Goal: Task Accomplishment & Management: Manage account settings

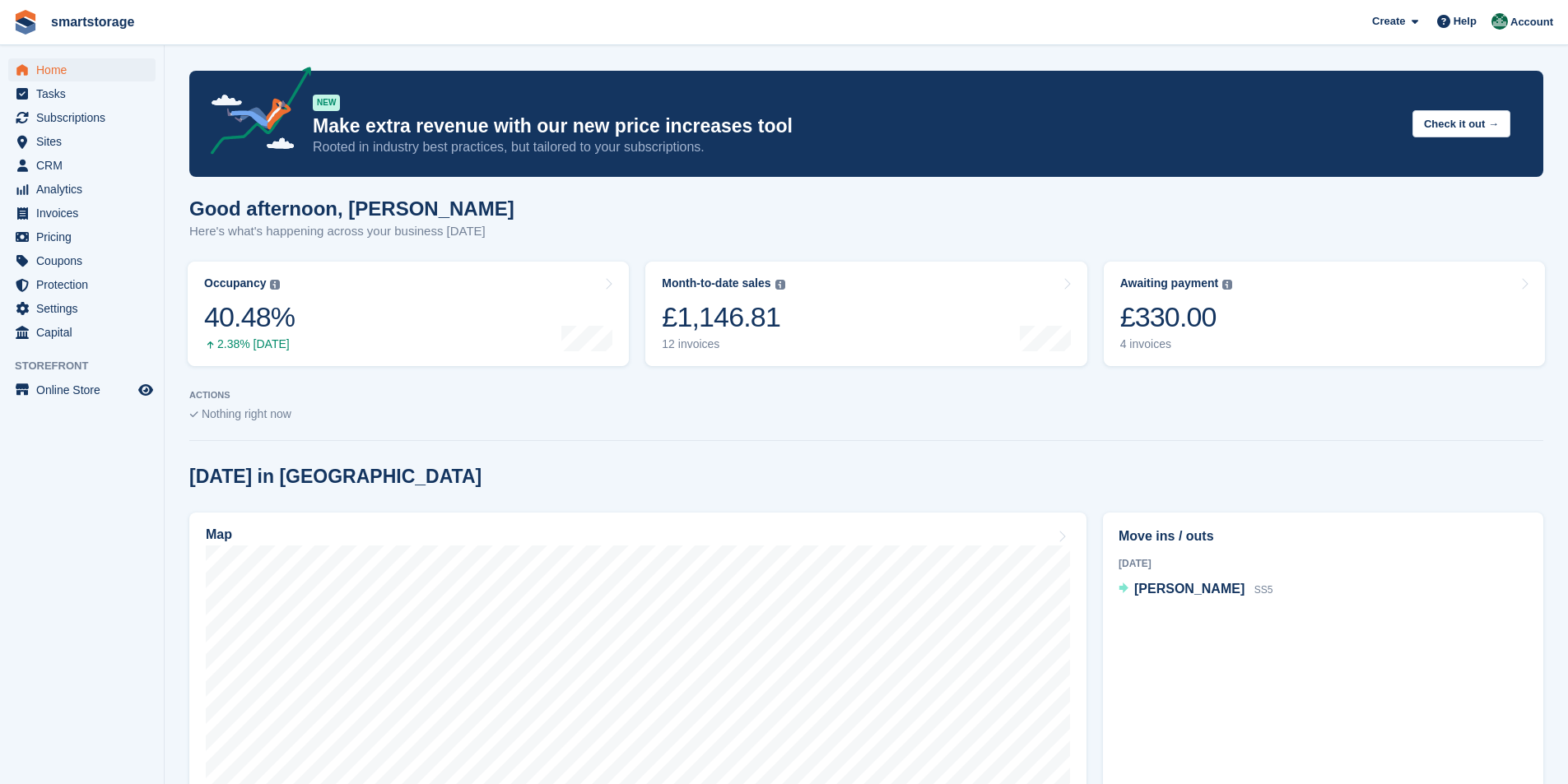
scroll to position [82, 0]
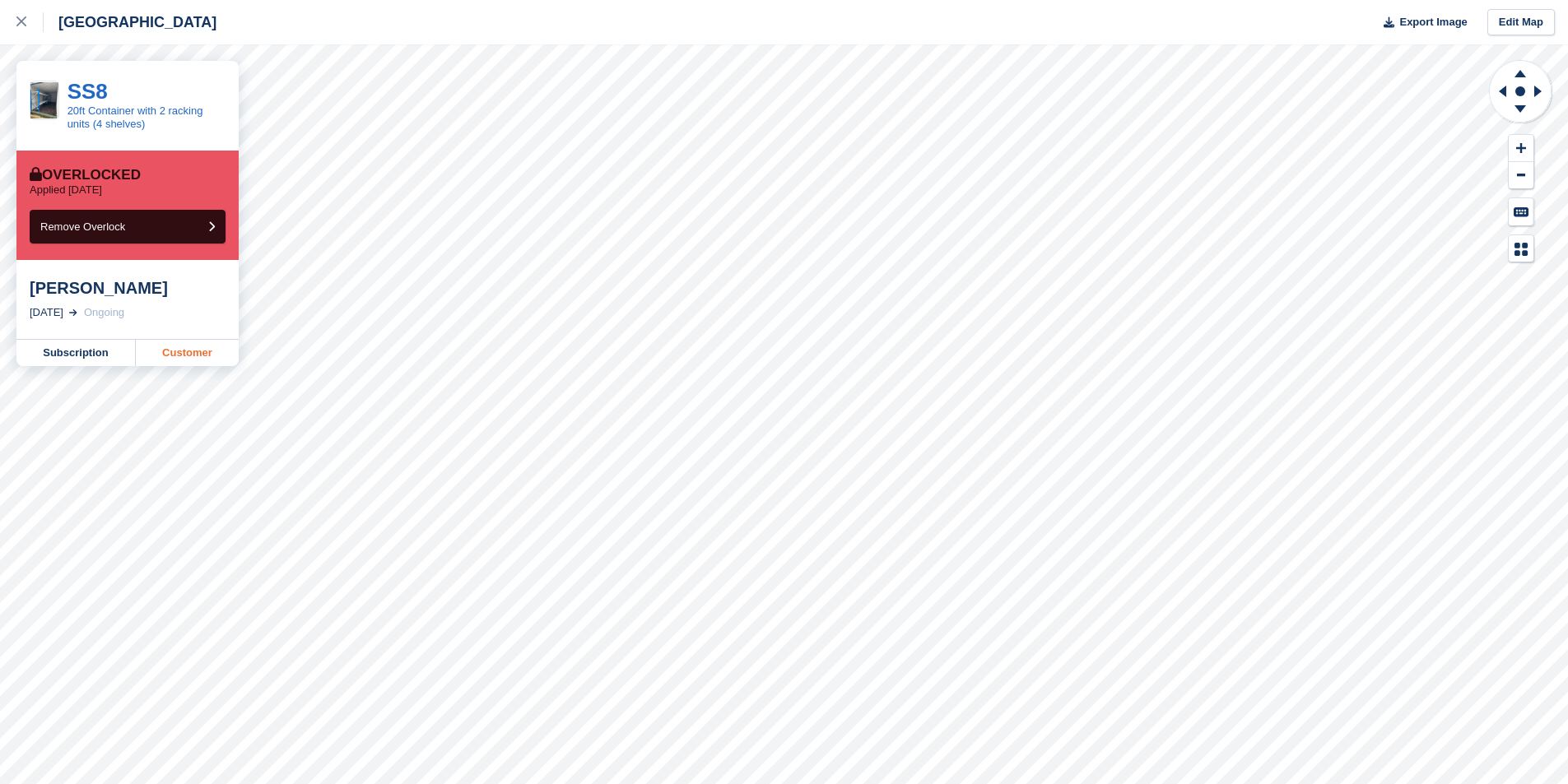
click at [195, 360] on link "Customer" at bounding box center [187, 353] width 103 height 26
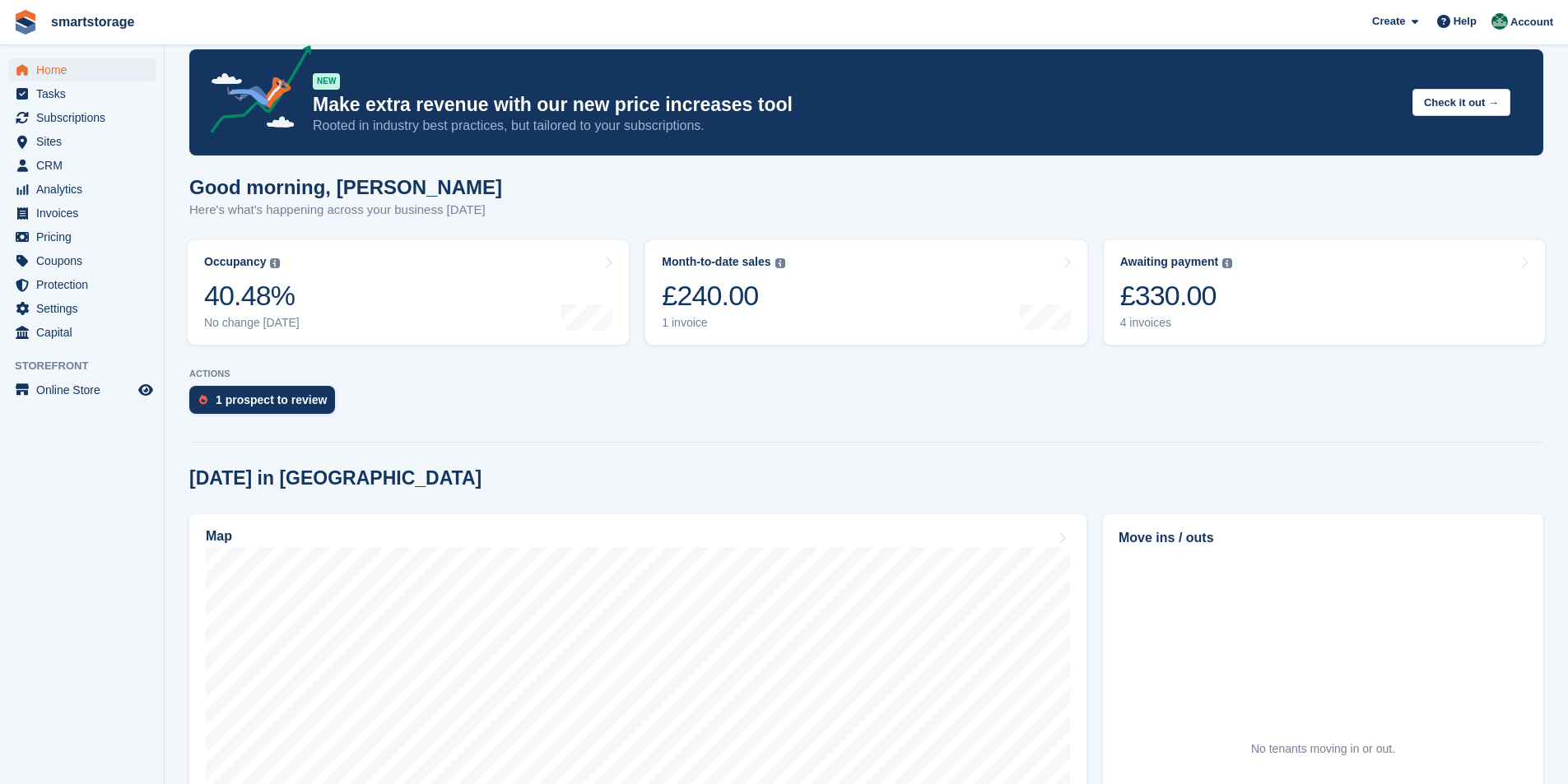
scroll to position [165, 0]
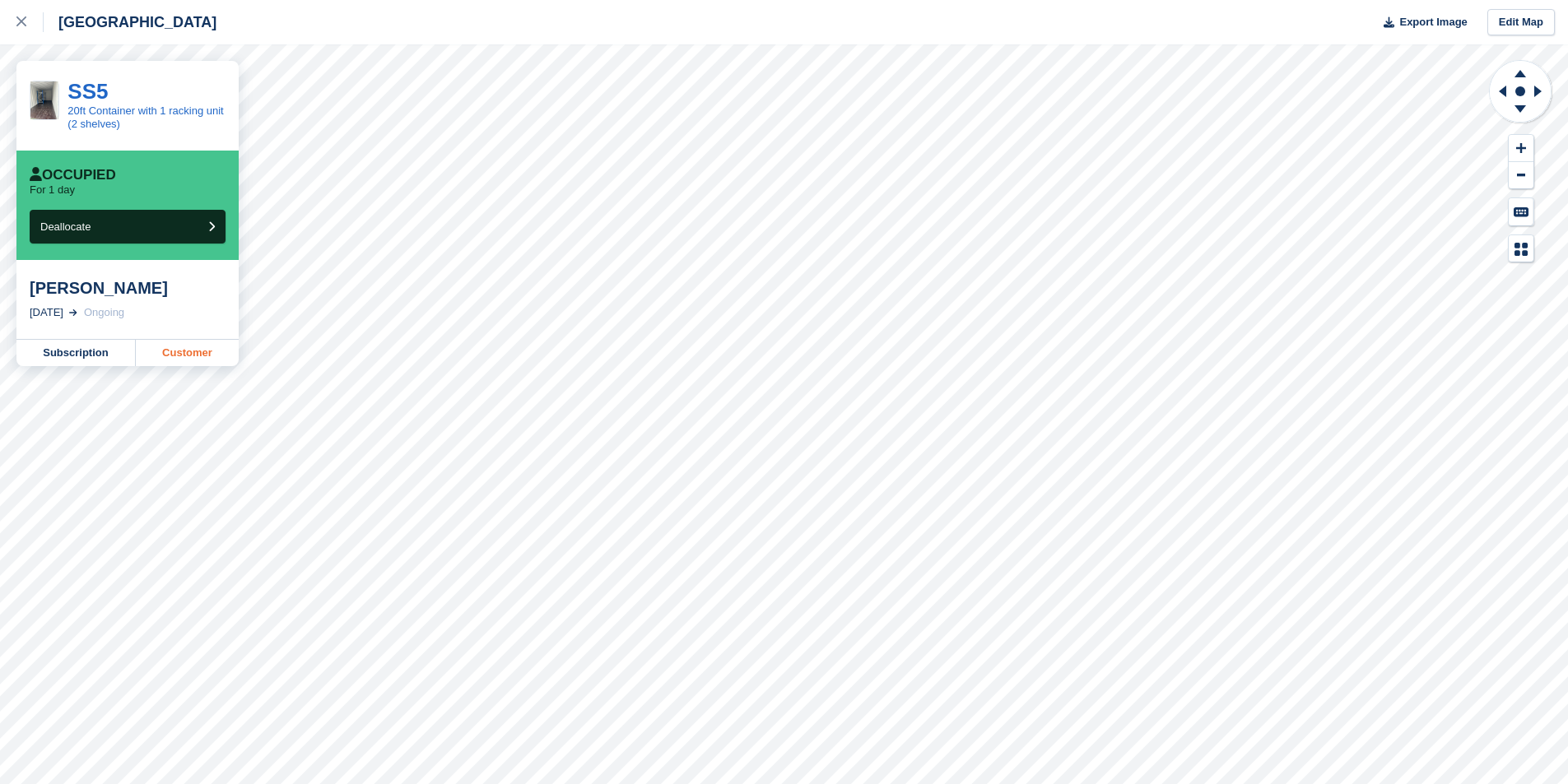
click at [186, 360] on link "Customer" at bounding box center [187, 353] width 103 height 26
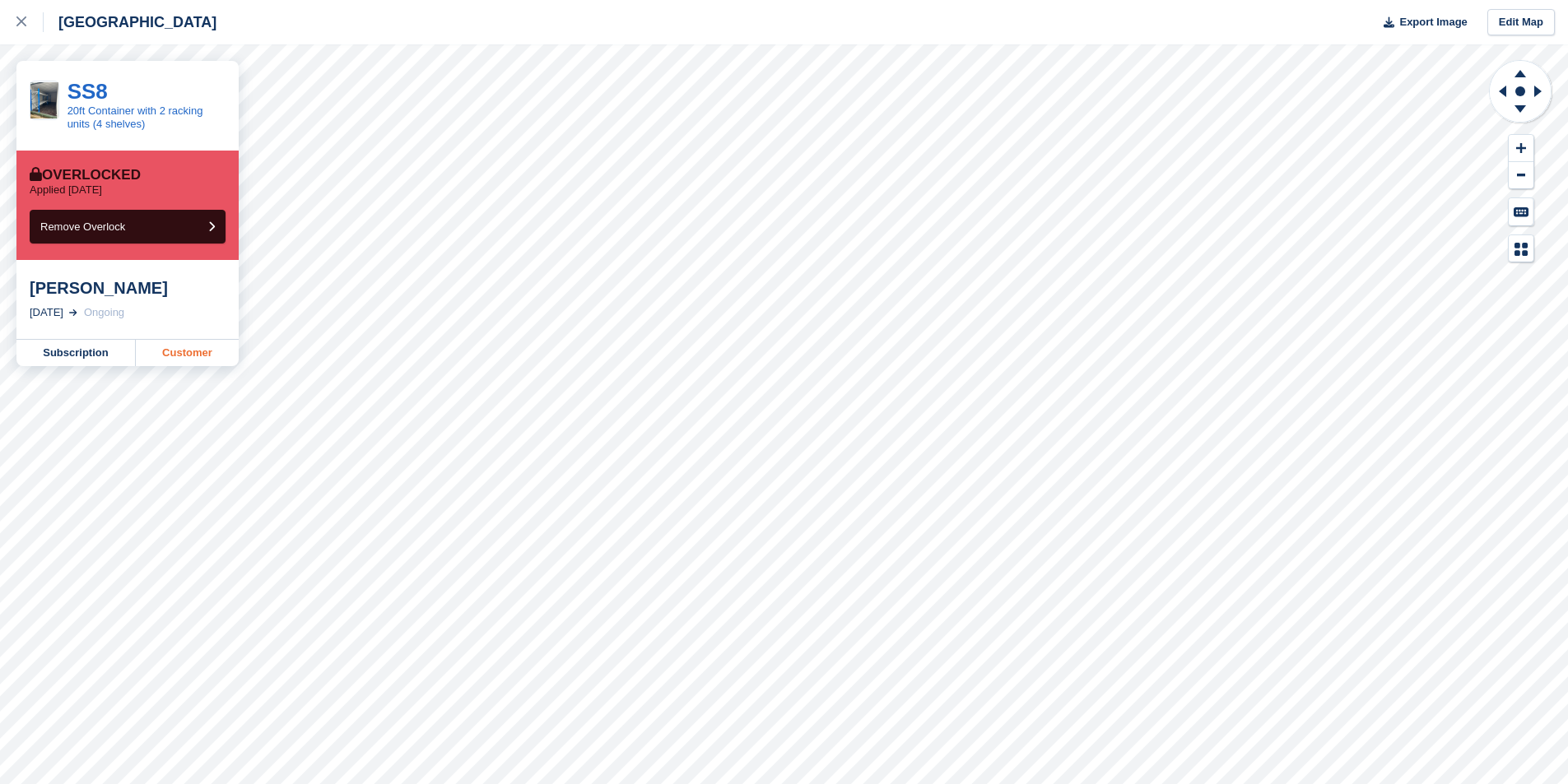
click at [189, 354] on link "Customer" at bounding box center [187, 353] width 103 height 26
click at [74, 352] on link "Subscription" at bounding box center [76, 353] width 119 height 26
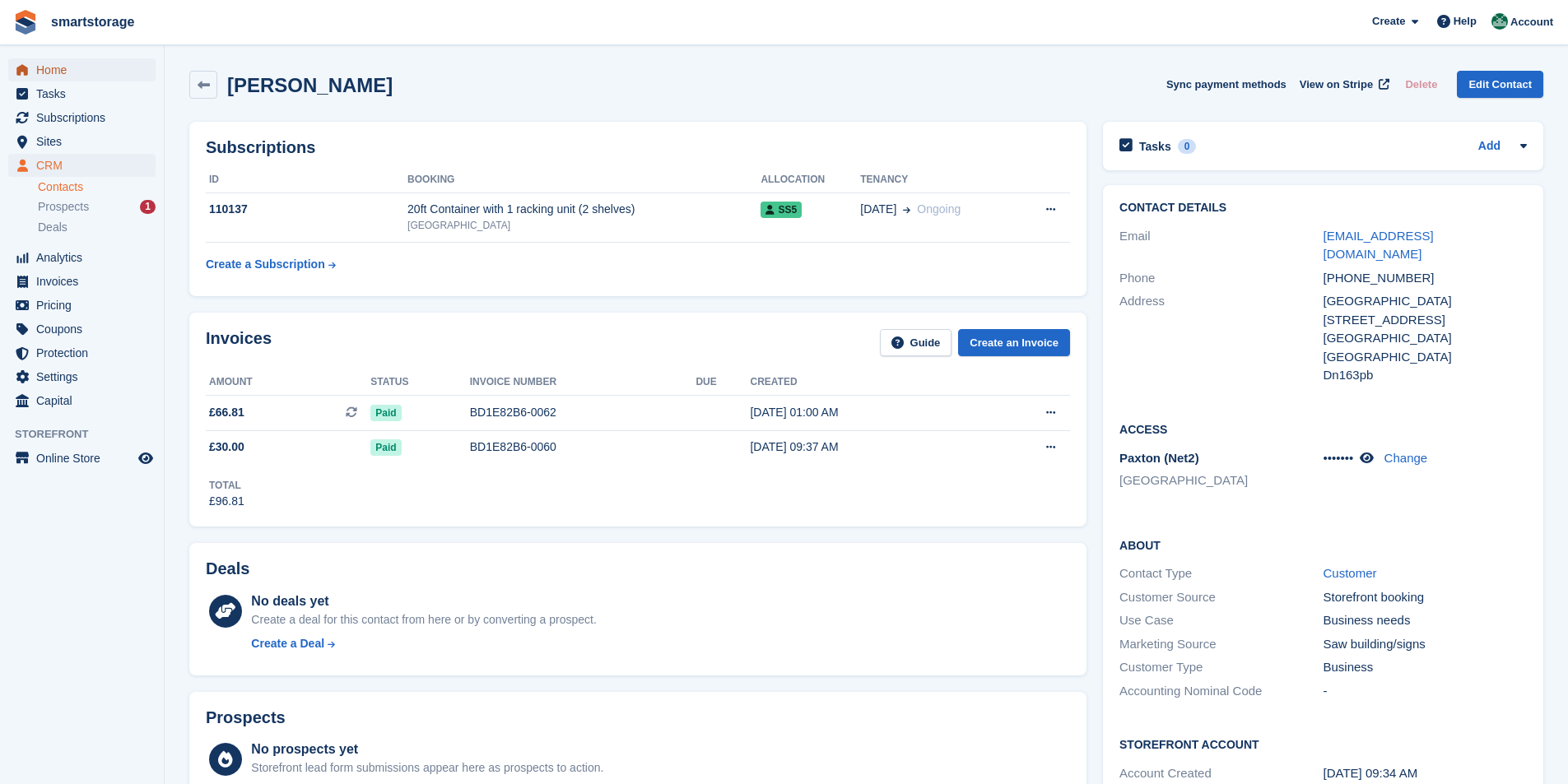
click at [41, 68] on span "Home" at bounding box center [85, 70] width 99 height 23
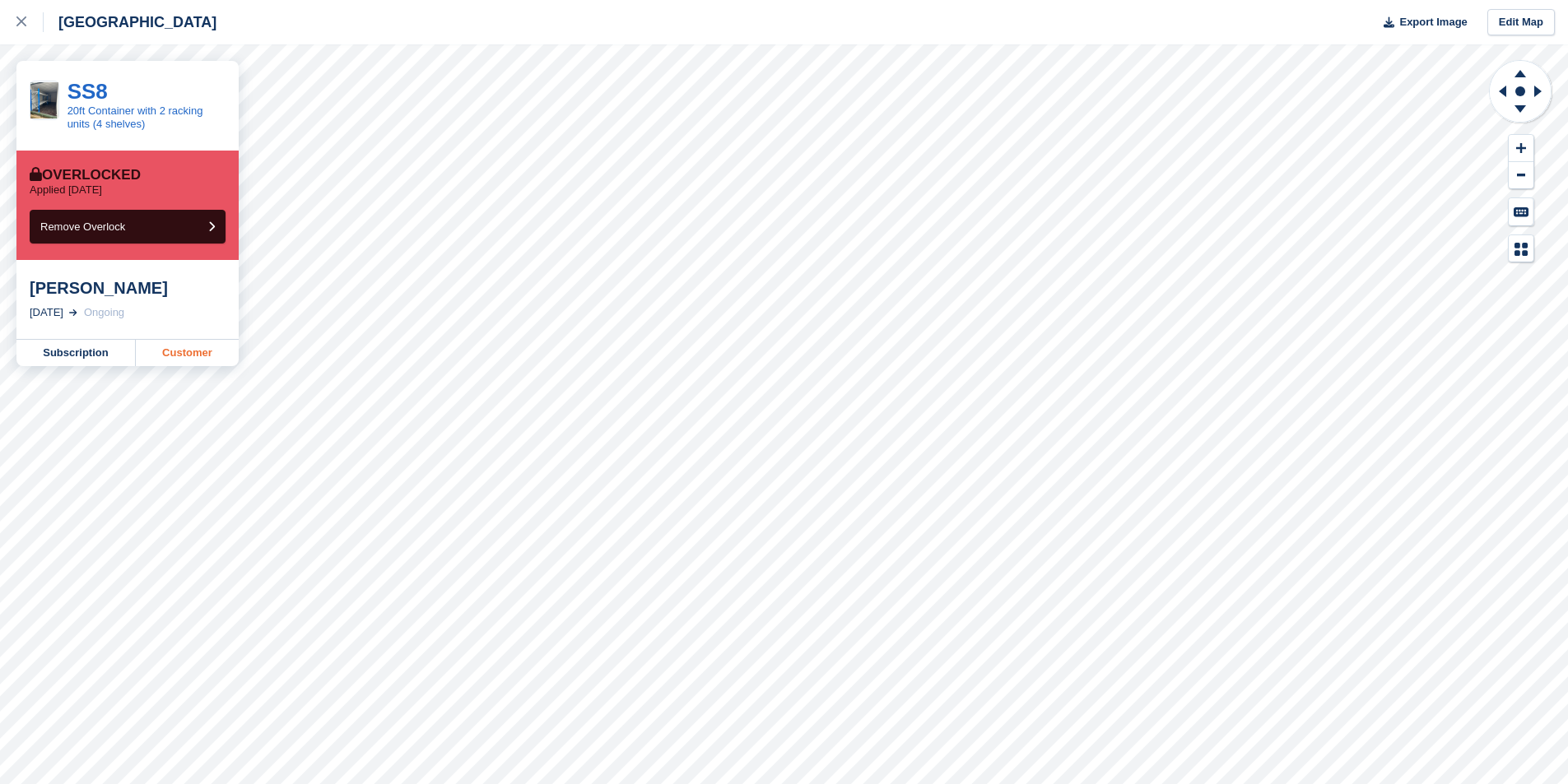
click at [194, 357] on link "Customer" at bounding box center [187, 353] width 103 height 26
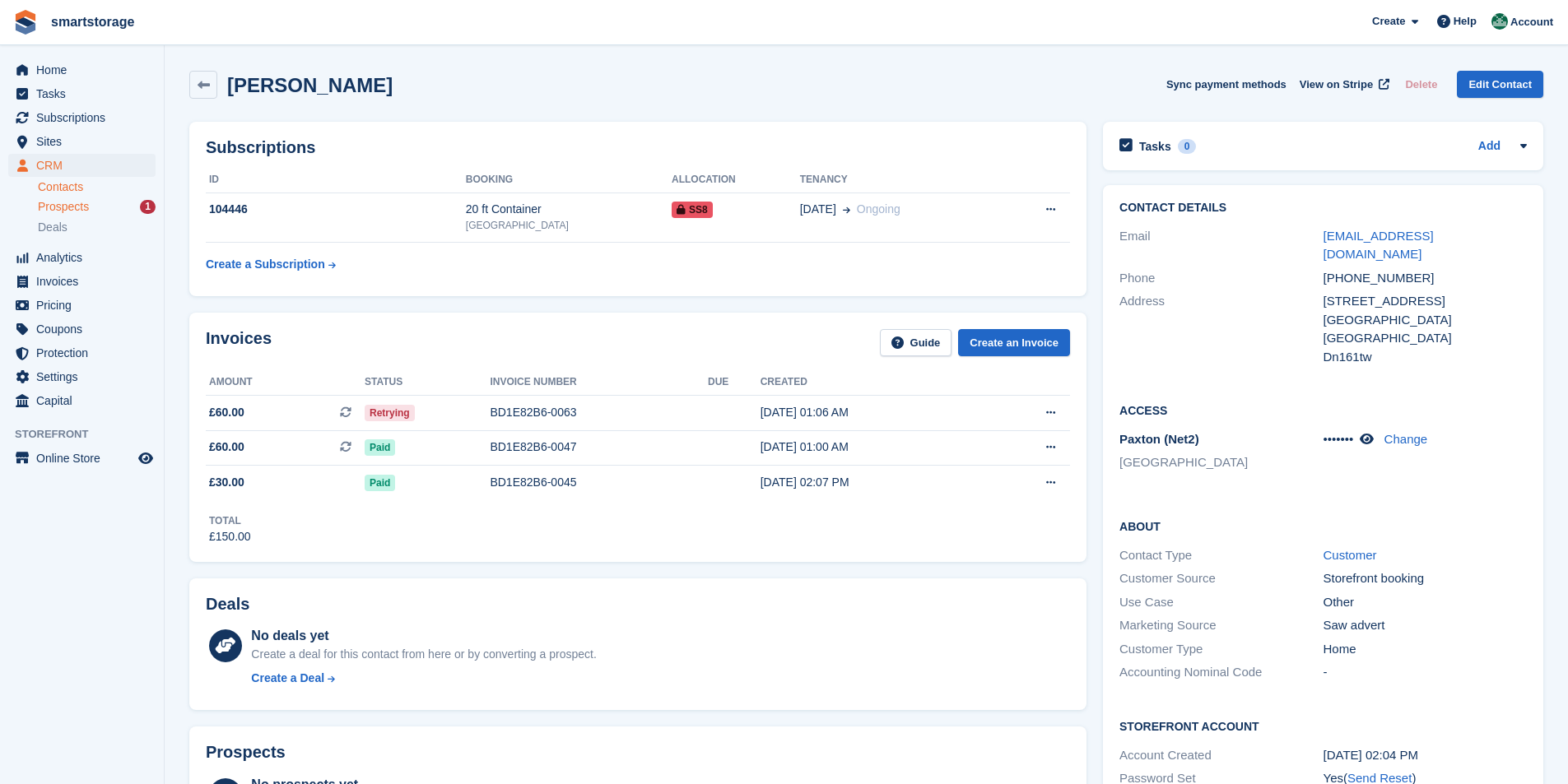
click at [80, 213] on span "Prospects" at bounding box center [63, 207] width 51 height 16
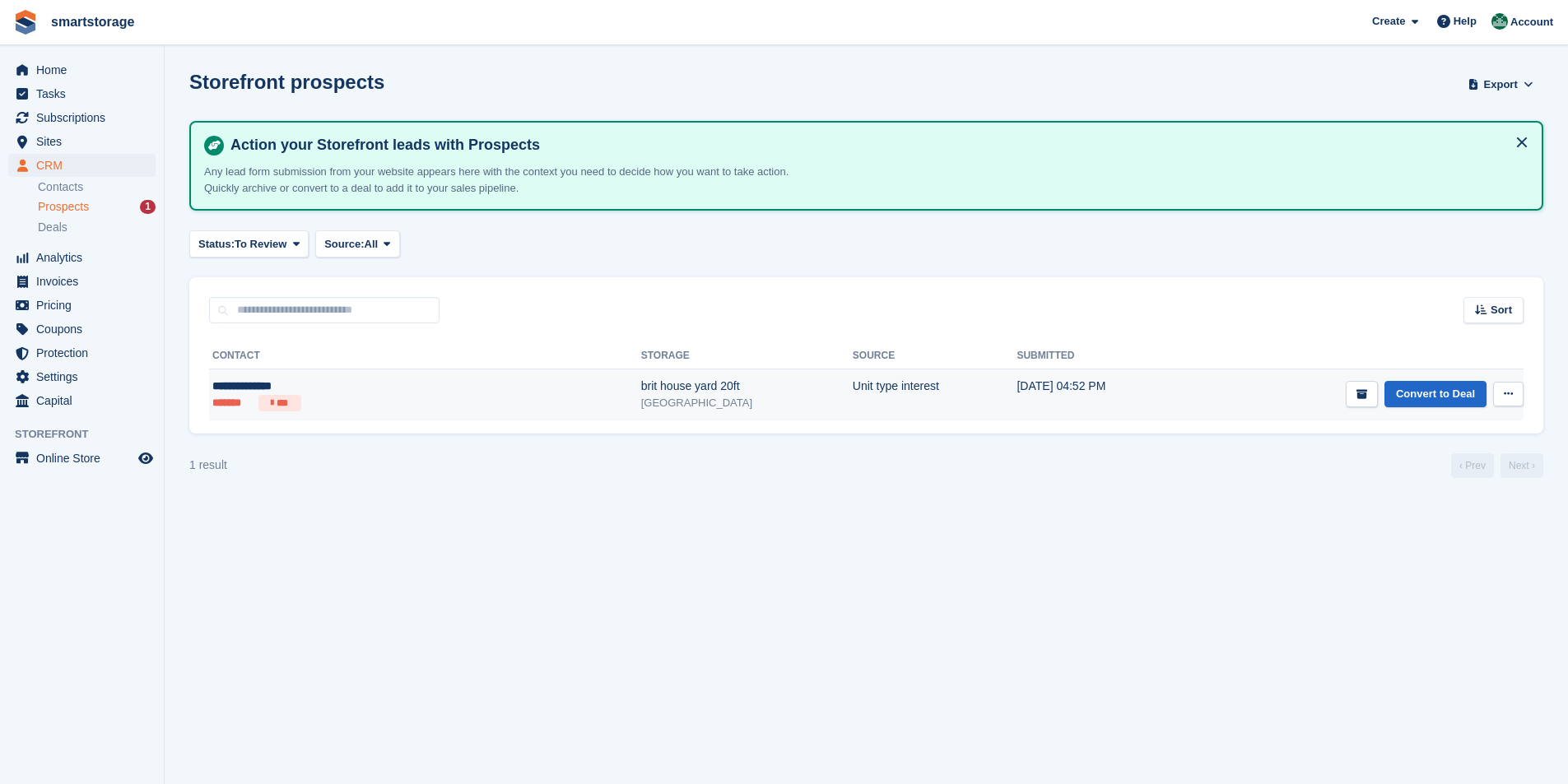
click at [1514, 403] on button at bounding box center [1508, 394] width 31 height 25
click at [1390, 422] on p "View contact" at bounding box center [1443, 426] width 143 height 21
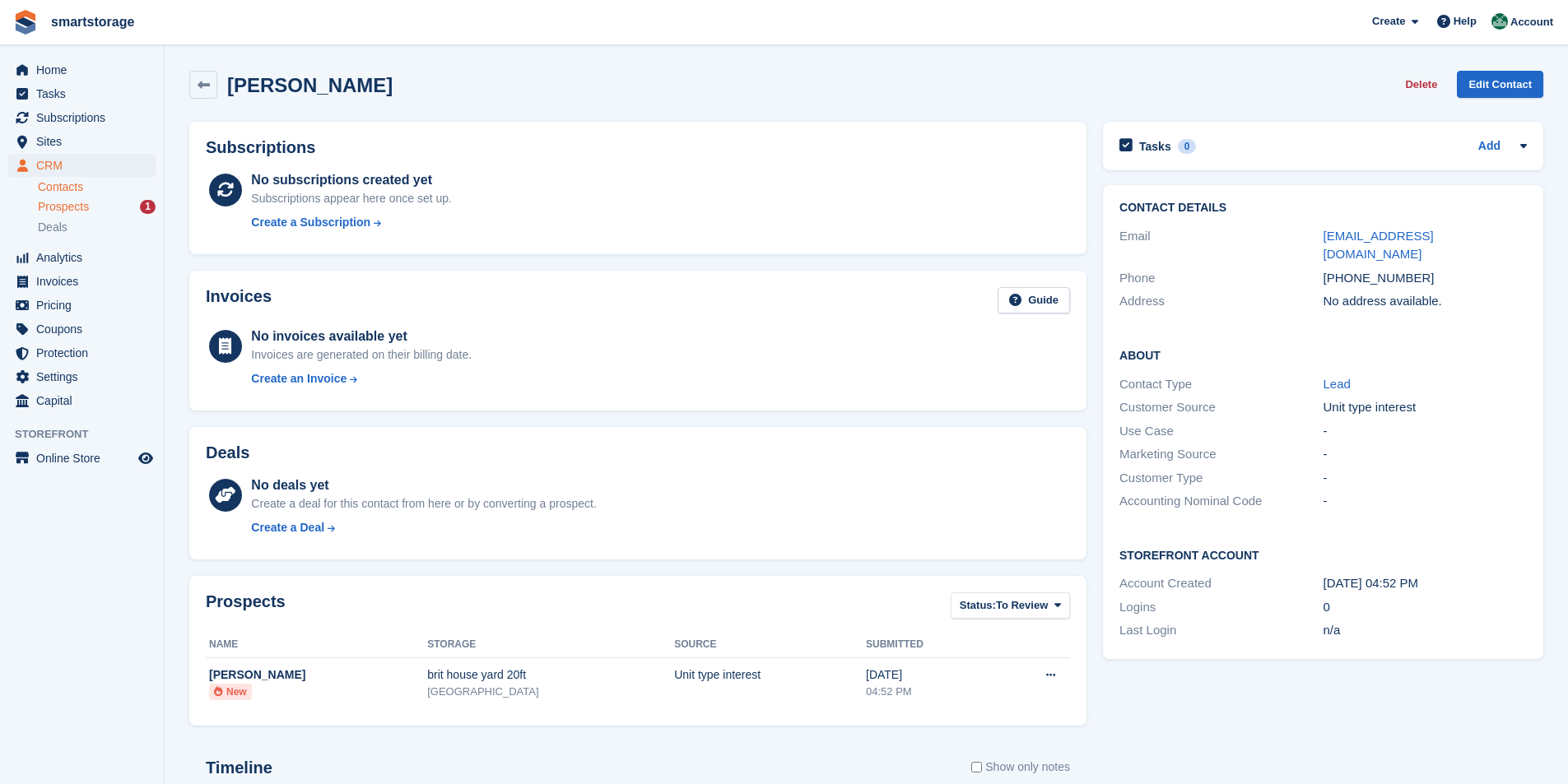
click at [62, 209] on span "Prospects" at bounding box center [63, 207] width 51 height 16
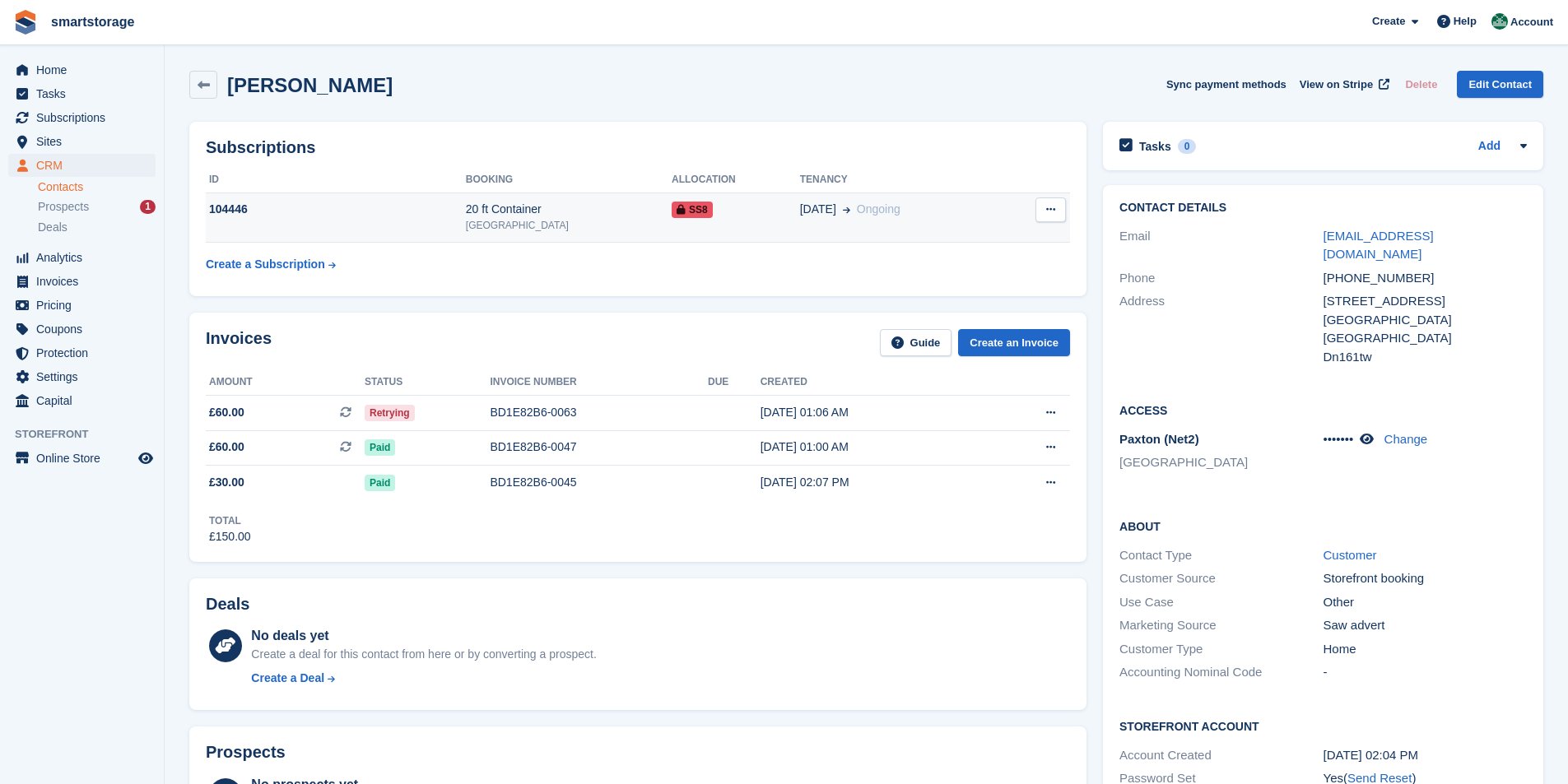
click at [1056, 208] on button at bounding box center [1051, 210] width 31 height 25
click at [770, 271] on table "ID Booking Allocation Tenancy 104446 20 ft Container Scunthorpe SS8 30 Aug Ongo…" at bounding box center [638, 225] width 864 height 114
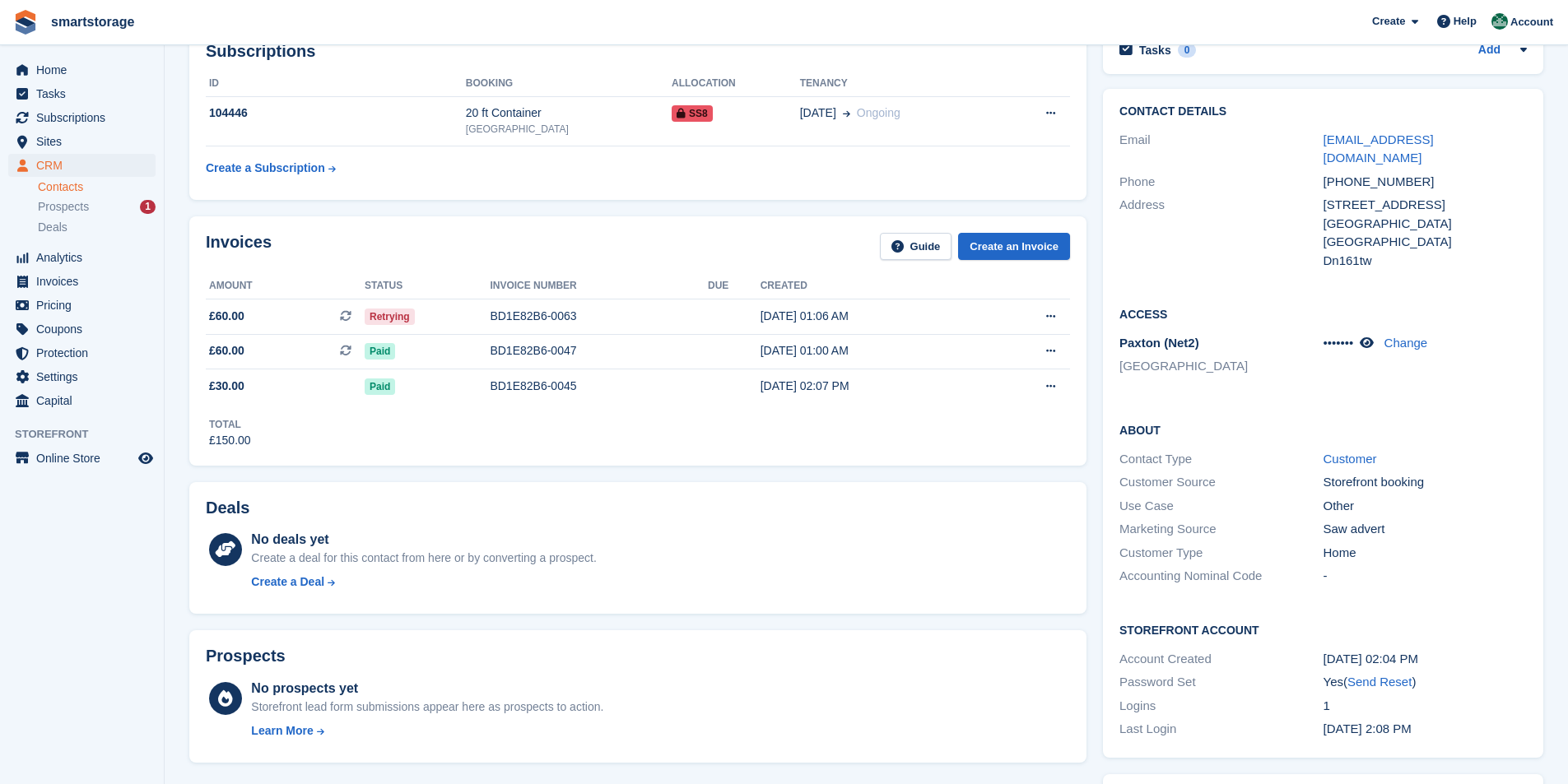
scroll to position [82, 0]
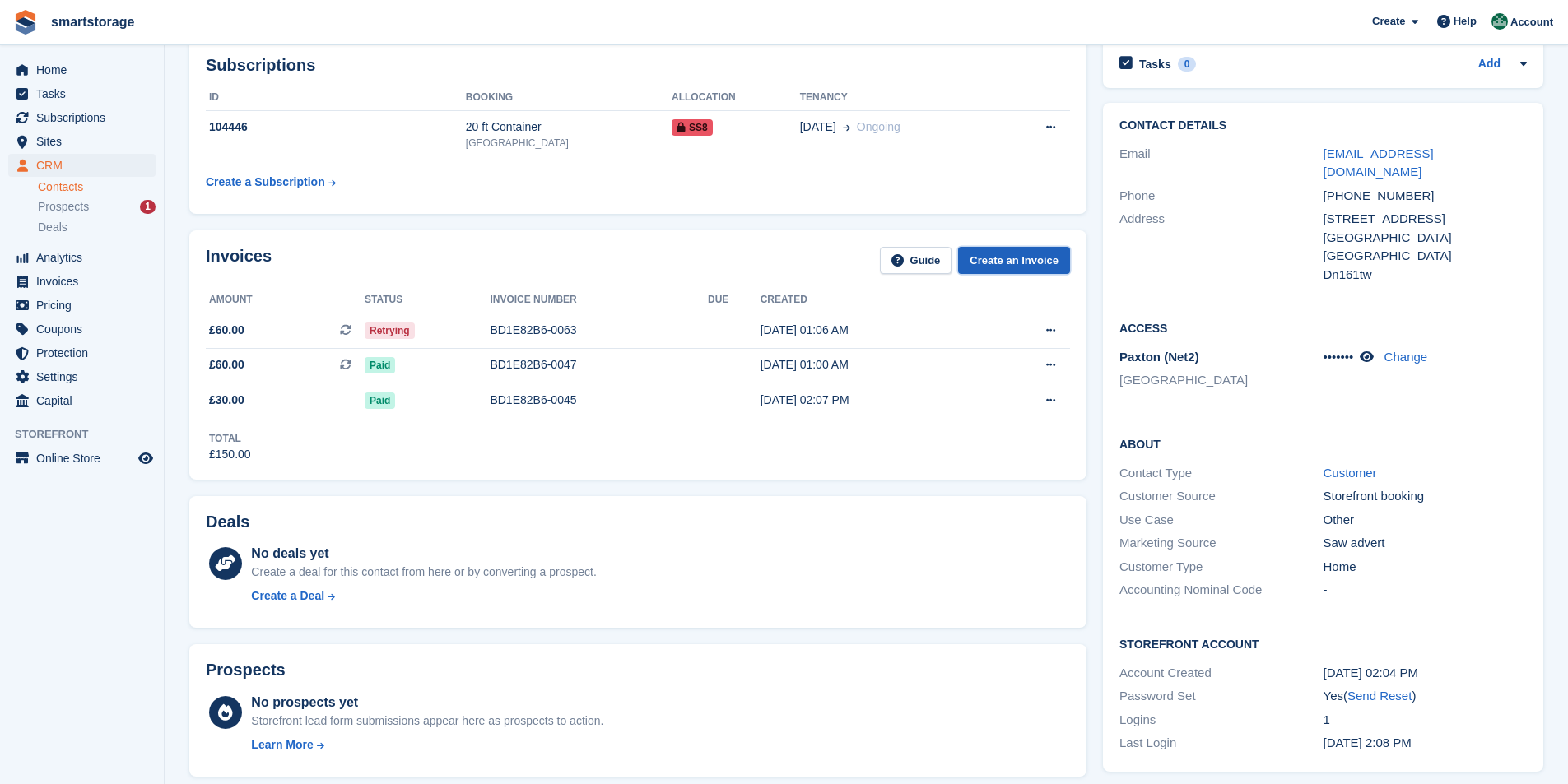
click at [1012, 259] on link "Create an Invoice" at bounding box center [1014, 260] width 112 height 27
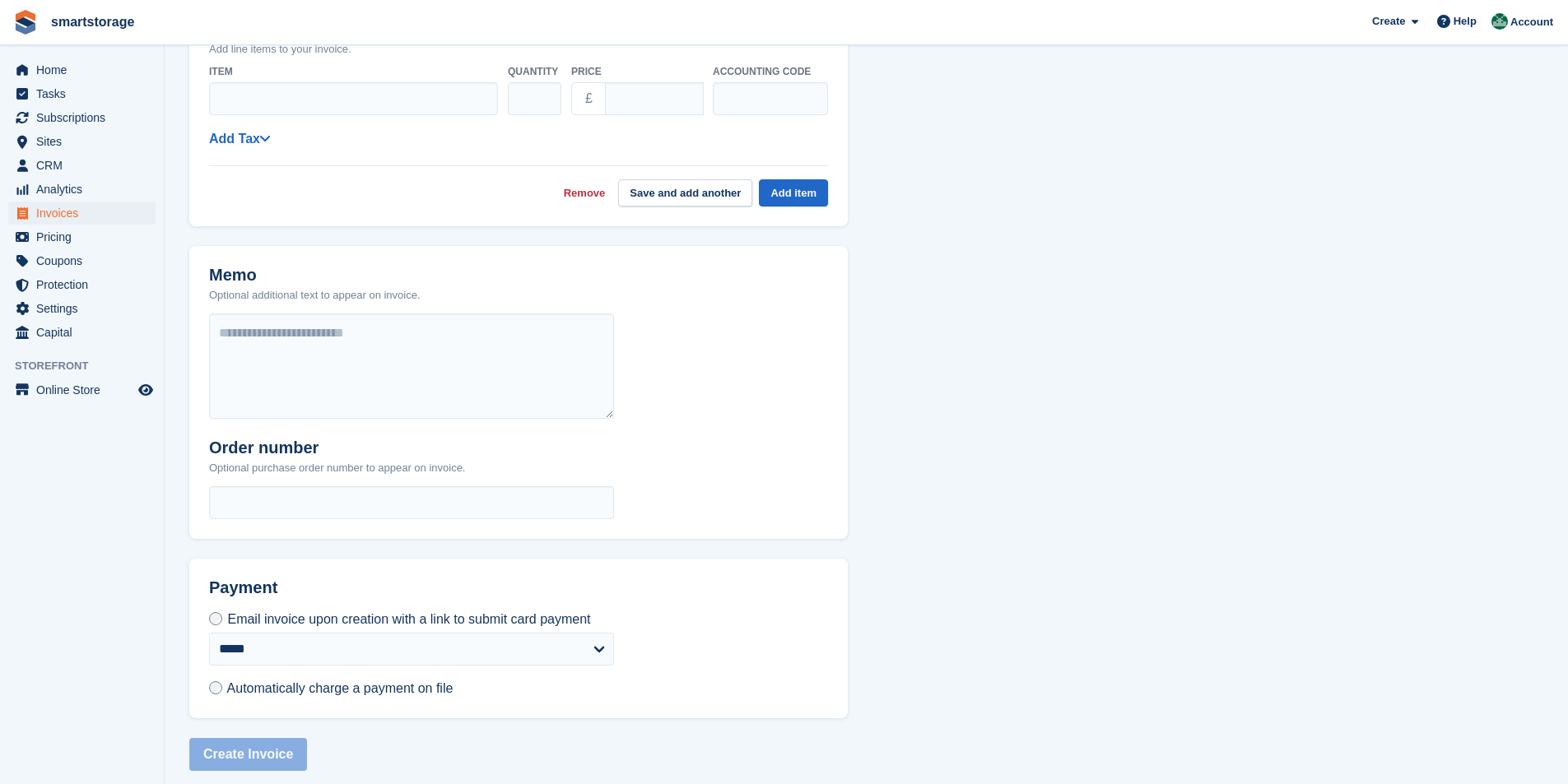
scroll to position [460, 0]
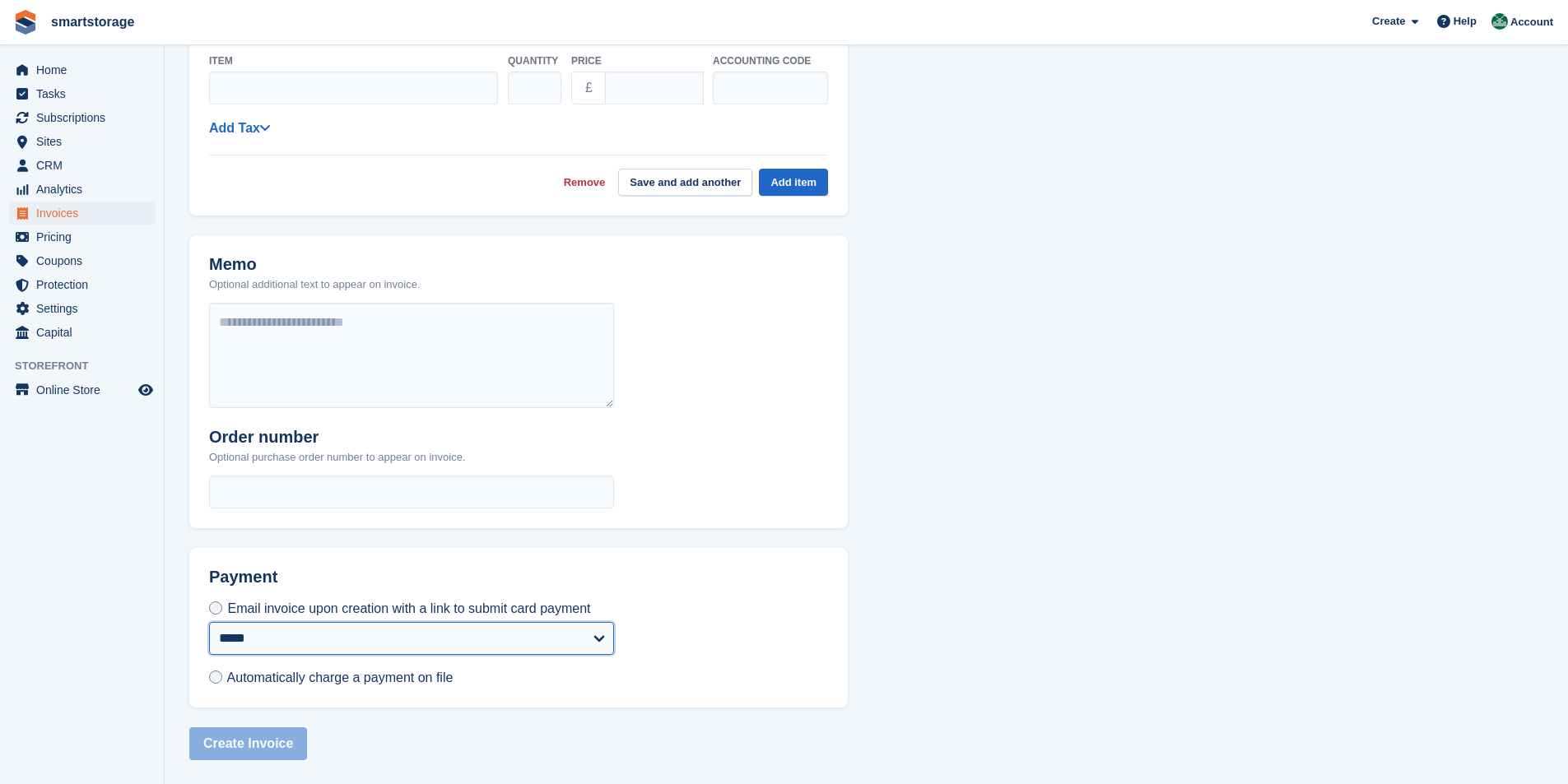
click at [583, 642] on select "**********" at bounding box center [411, 639] width 405 height 33
select select "*"
click at [209, 623] on select "**********" at bounding box center [411, 639] width 405 height 33
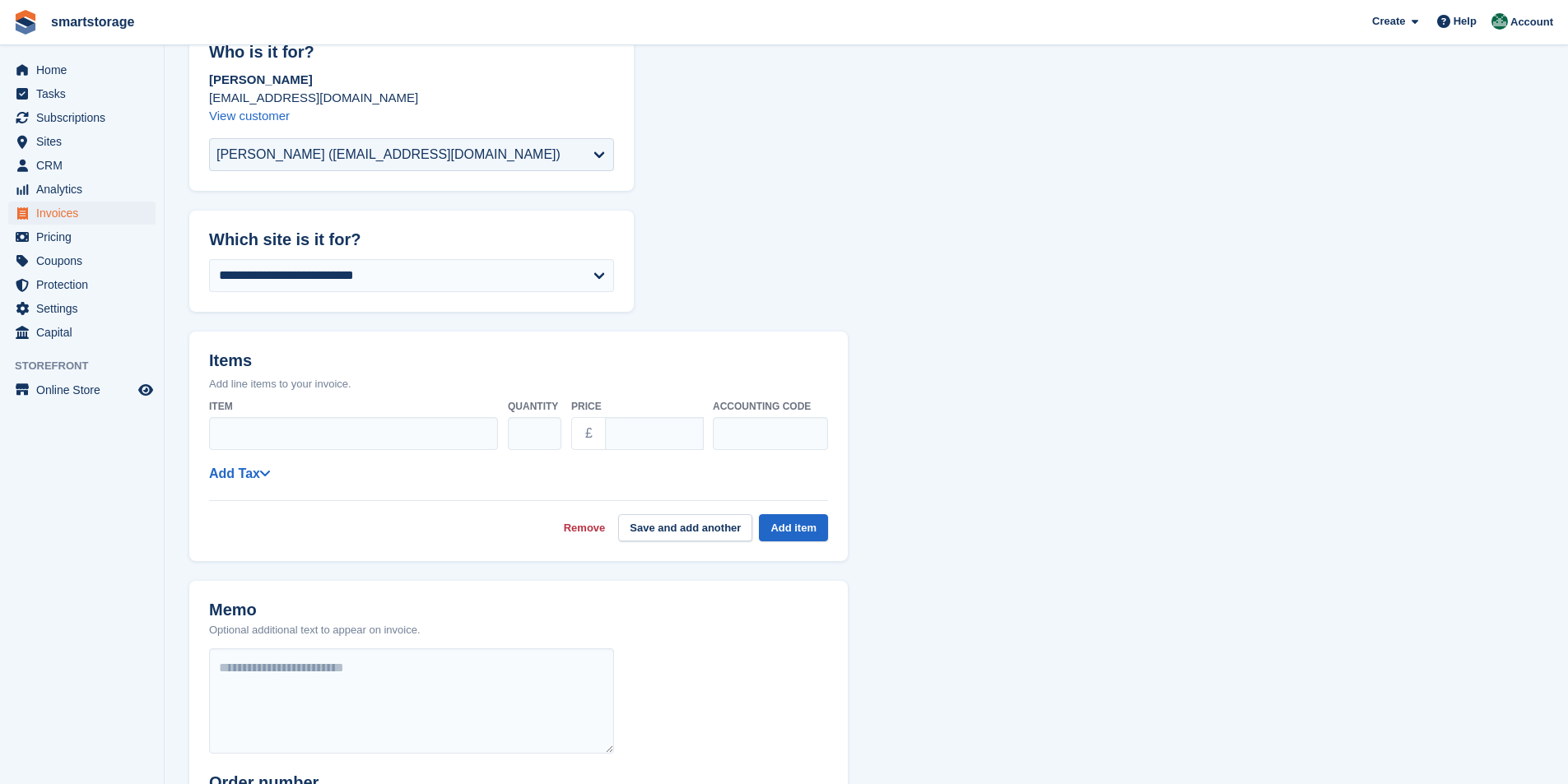
scroll to position [0, 0]
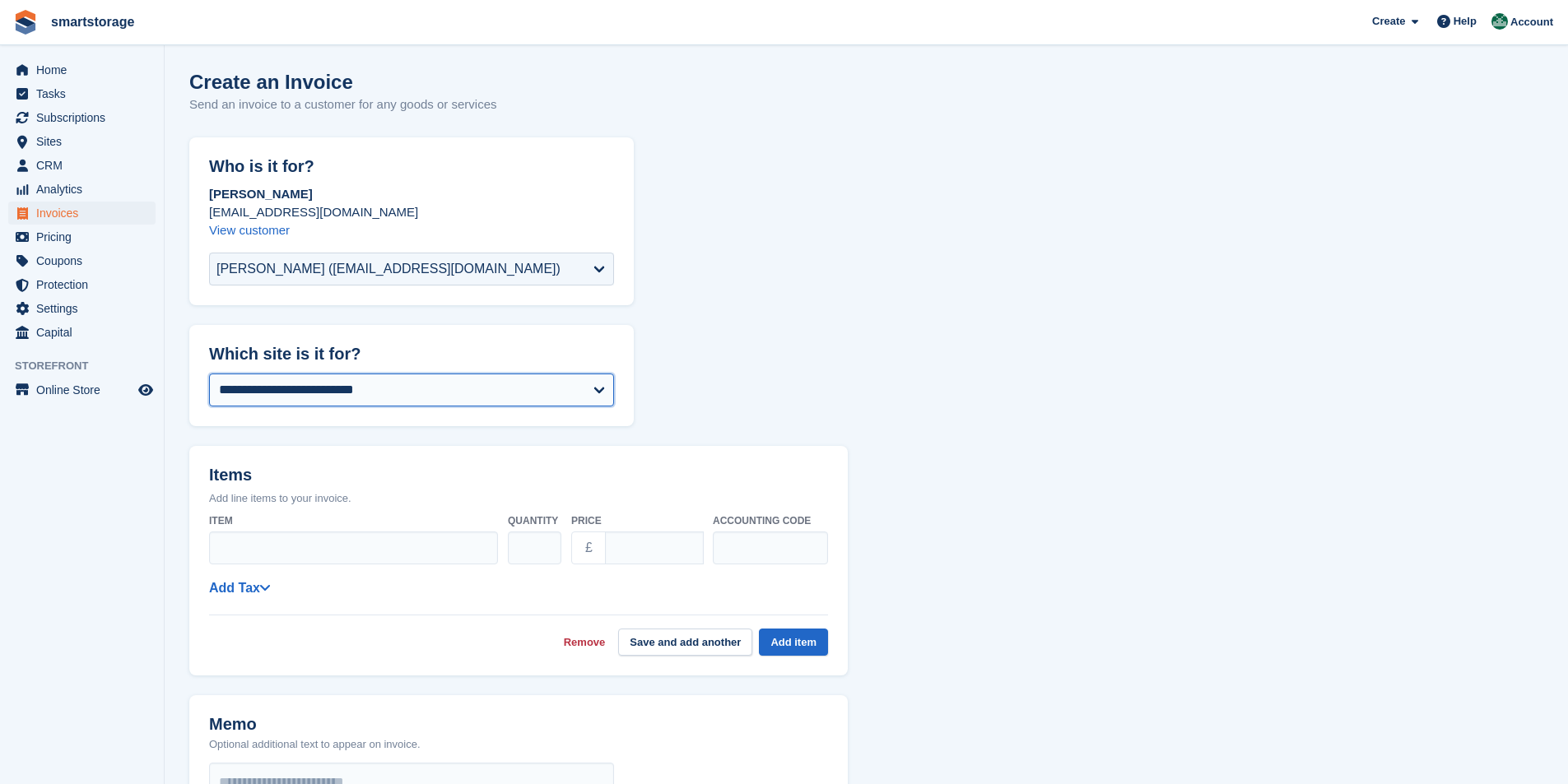
click at [582, 396] on select "**********" at bounding box center [411, 390] width 405 height 33
click at [878, 324] on form "**********" at bounding box center [866, 680] width 1354 height 1084
click at [227, 226] on link "View customer" at bounding box center [249, 230] width 81 height 14
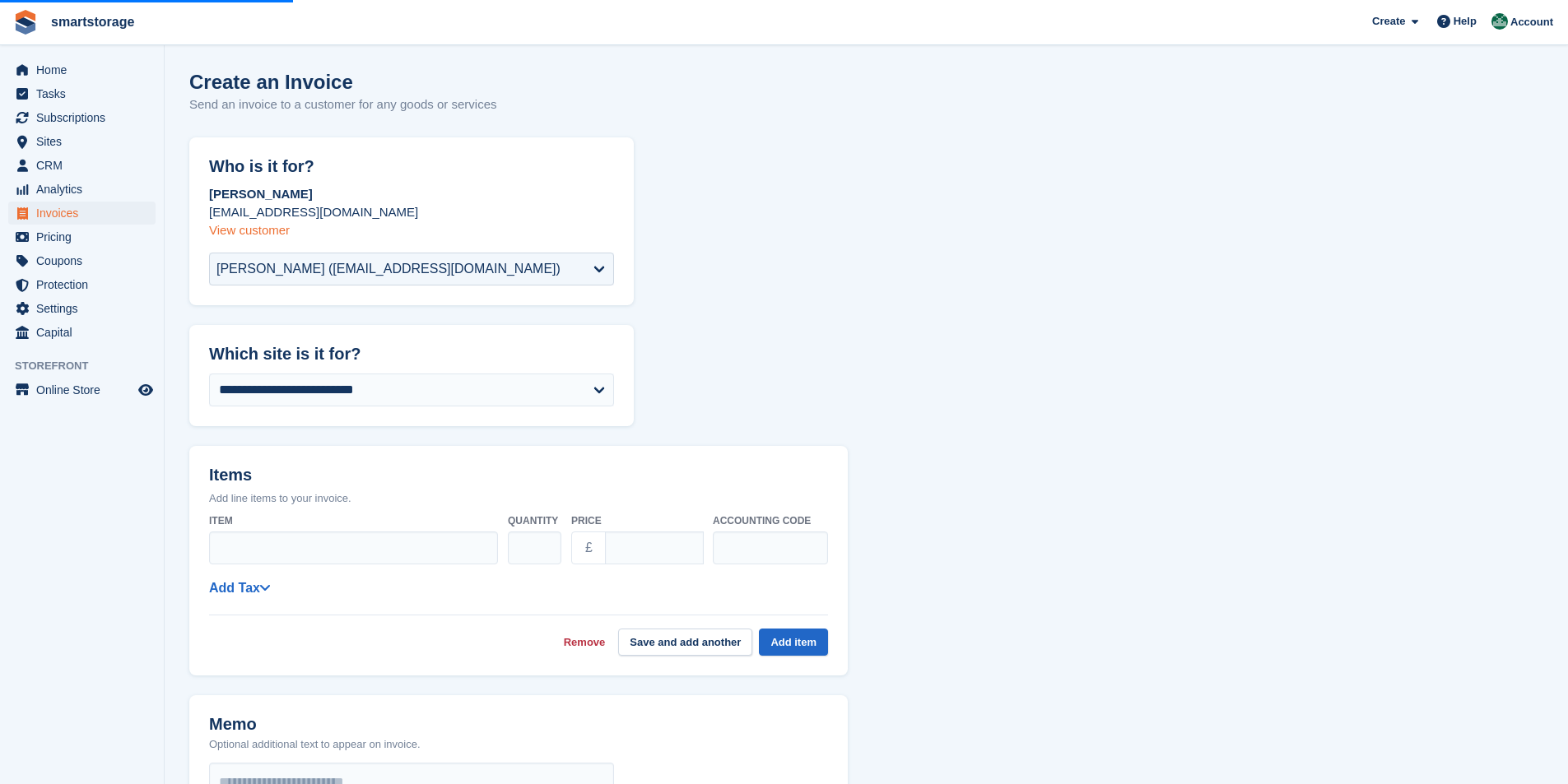
click at [267, 235] on link "View customer" at bounding box center [249, 230] width 81 height 14
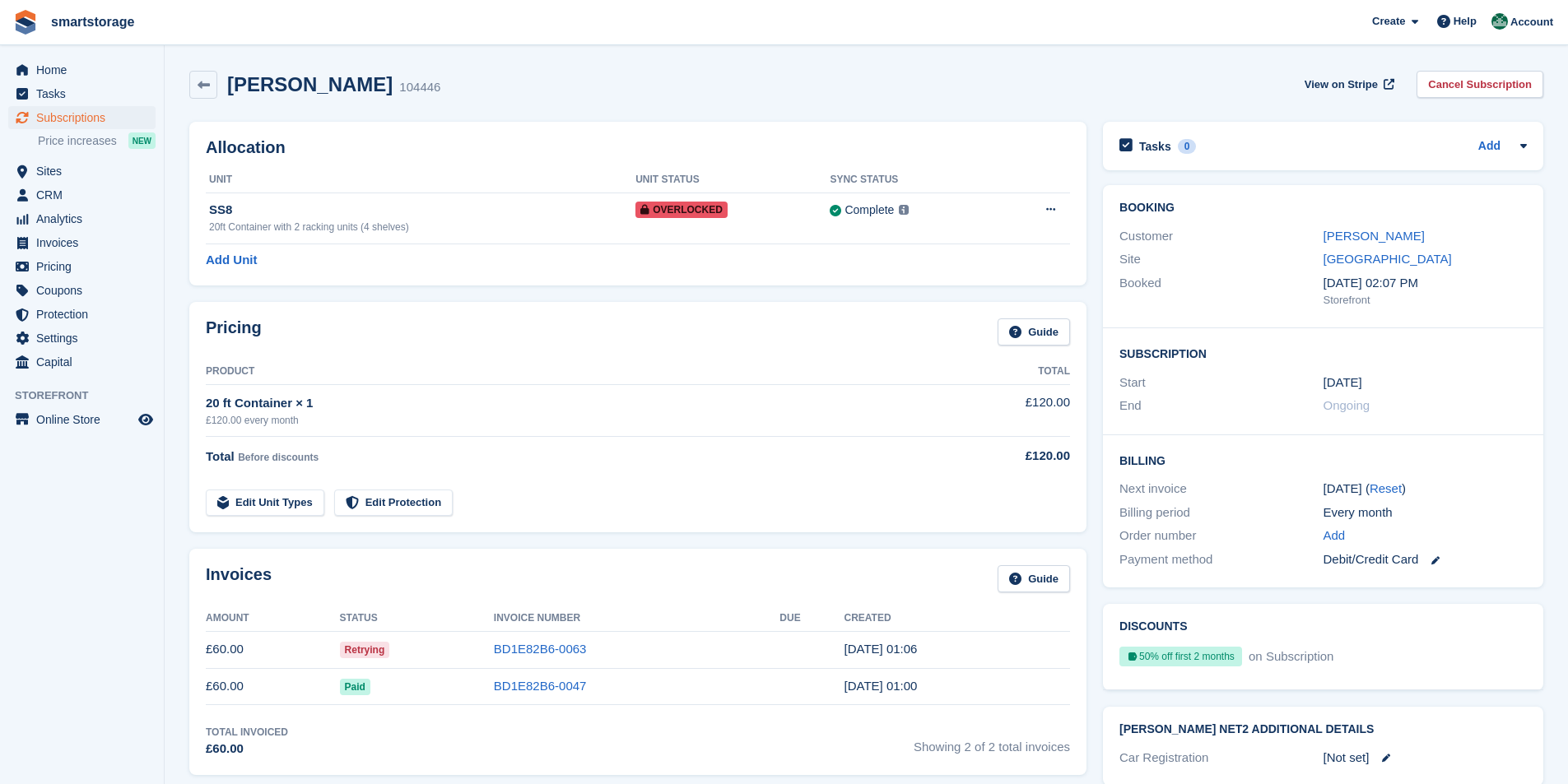
scroll to position [82, 0]
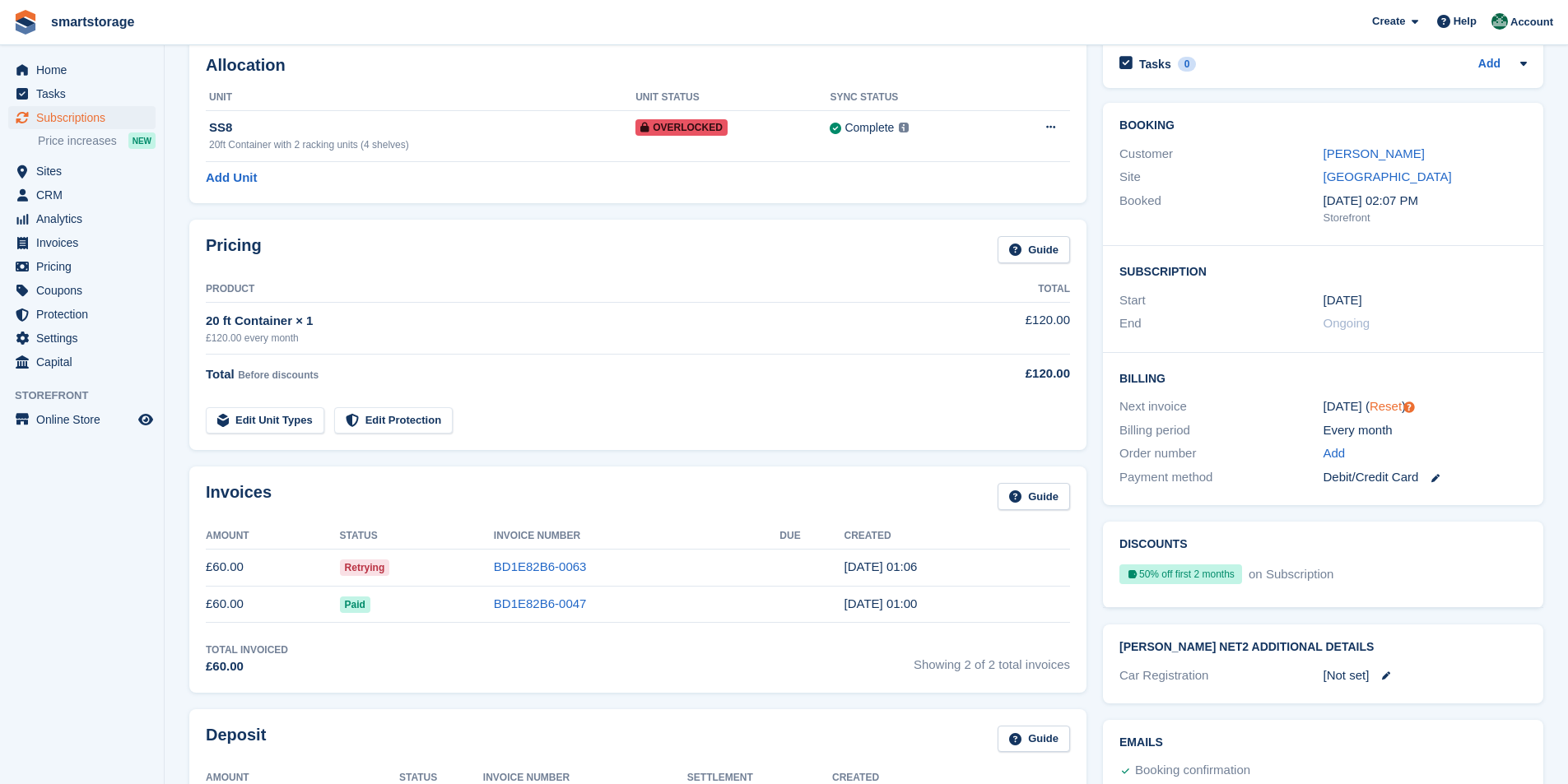
click at [1386, 409] on link "Reset" at bounding box center [1386, 406] width 32 height 14
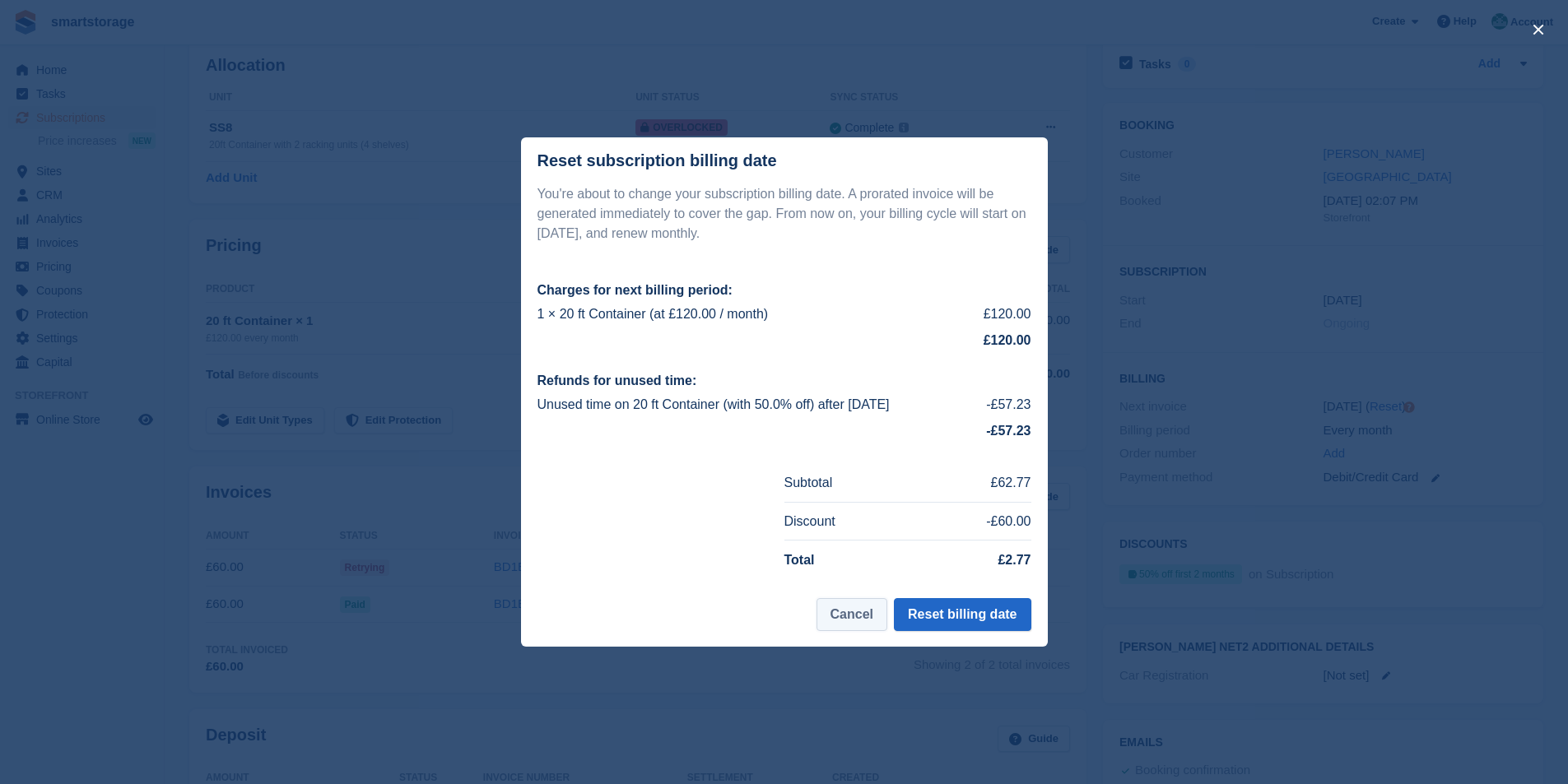
click at [873, 617] on button "Cancel" at bounding box center [852, 615] width 71 height 33
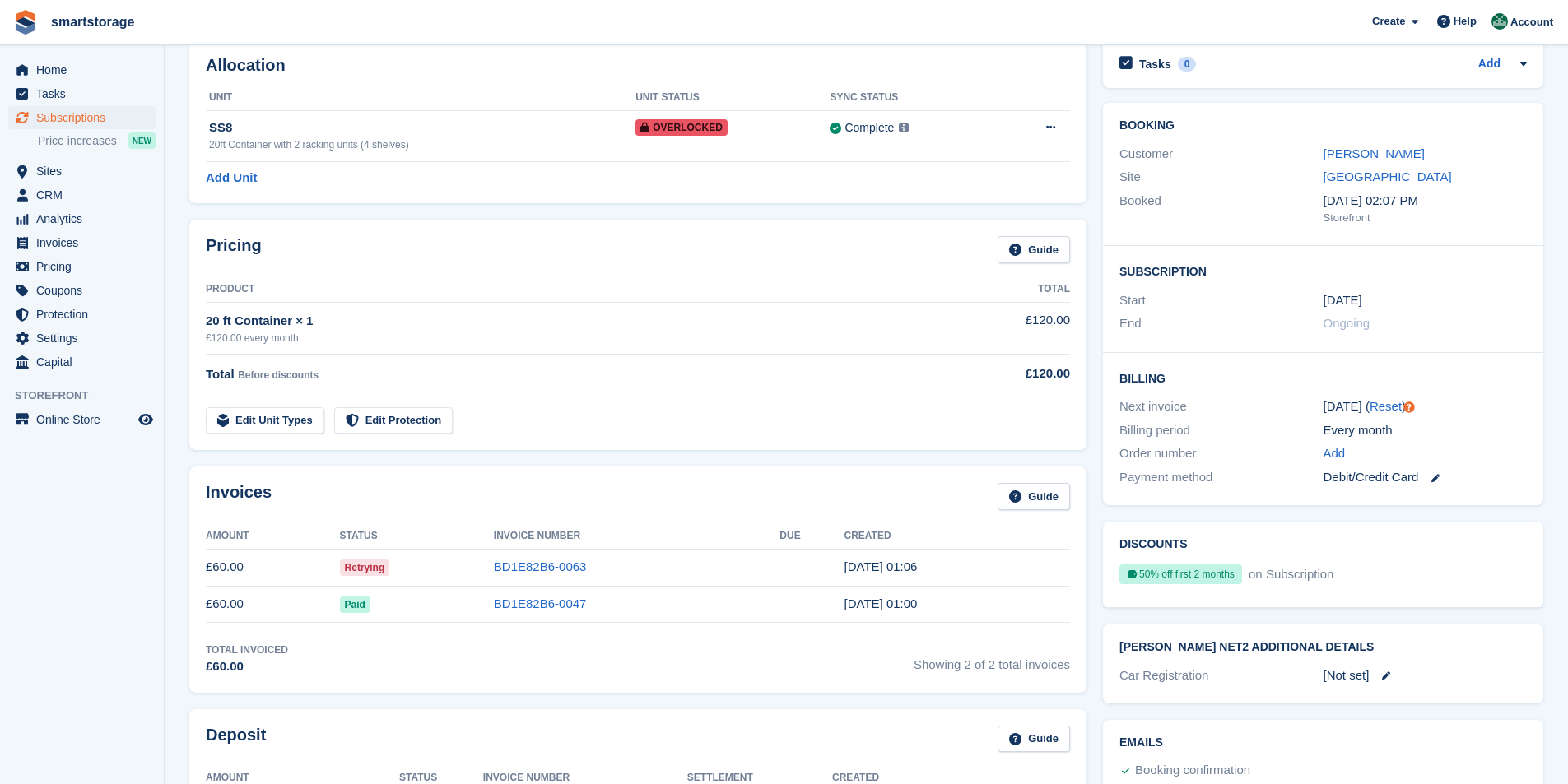
scroll to position [0, 0]
